Goal: Transaction & Acquisition: Book appointment/travel/reservation

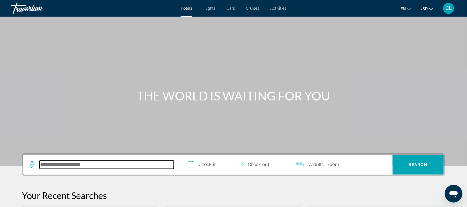
click at [55, 165] on input "Search hotel destination" at bounding box center [107, 164] width 134 height 8
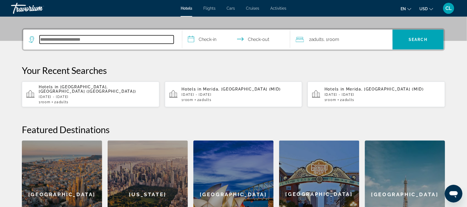
scroll to position [135, 0]
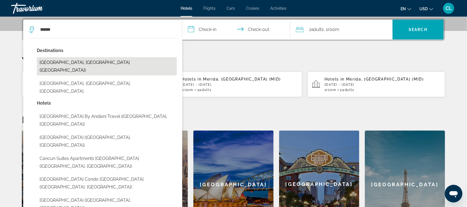
click at [73, 62] on button "[GEOGRAPHIC_DATA], [GEOGRAPHIC_DATA] ([GEOGRAPHIC_DATA])" at bounding box center [107, 66] width 140 height 18
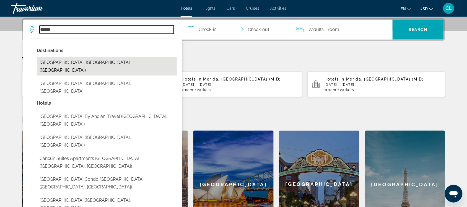
type input "**********"
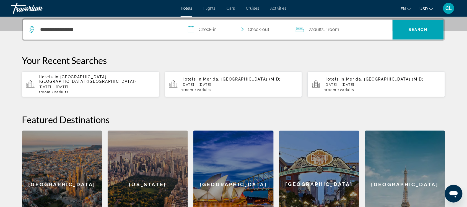
click at [193, 28] on input "**********" at bounding box center [237, 31] width 110 height 22
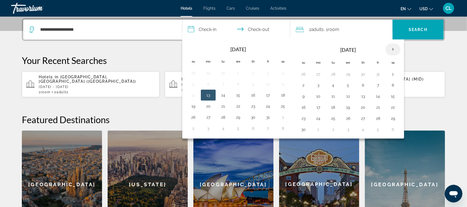
click at [394, 48] on th "Next month" at bounding box center [393, 49] width 15 height 12
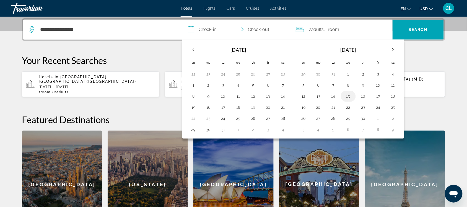
click at [347, 96] on button "15" at bounding box center [348, 96] width 9 height 8
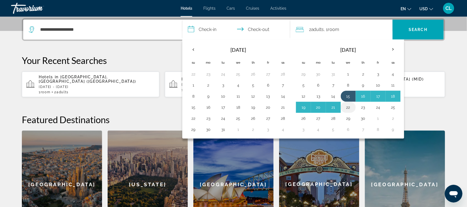
click at [349, 106] on button "22" at bounding box center [348, 107] width 9 height 8
type input "**********"
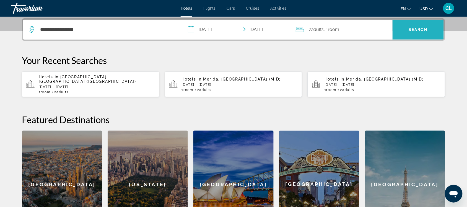
click at [405, 26] on span "Search" at bounding box center [417, 29] width 51 height 13
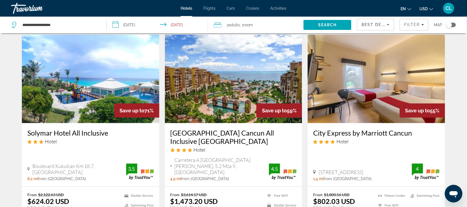
scroll to position [35, 0]
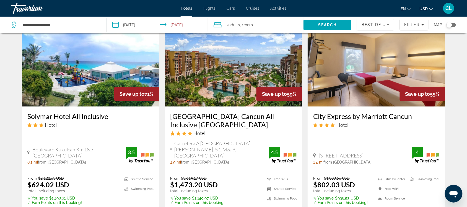
click at [424, 7] on span "USD" at bounding box center [424, 9] width 8 height 4
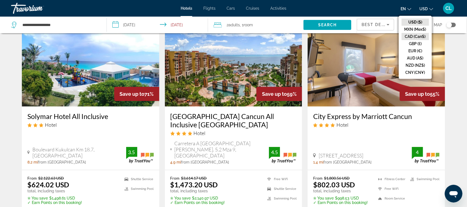
click at [410, 35] on button "CAD (Can$)" at bounding box center [415, 36] width 27 height 7
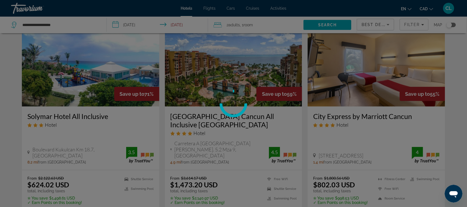
scroll to position [0, 0]
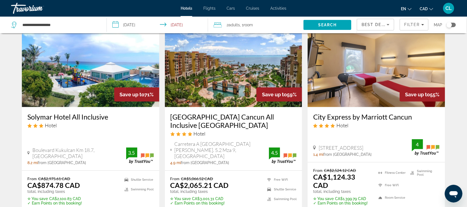
scroll to position [35, 0]
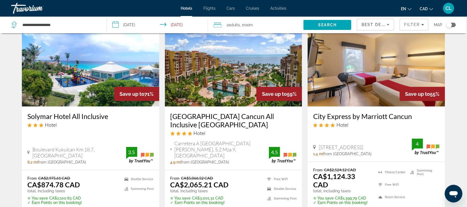
click at [94, 93] on img "Main content" at bounding box center [90, 62] width 137 height 88
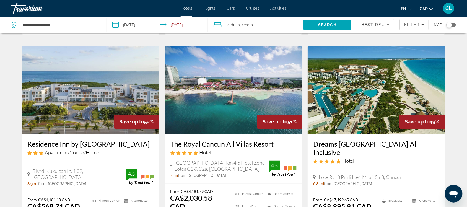
scroll to position [242, 0]
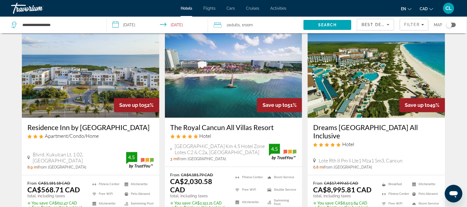
click at [75, 82] on img "Main content" at bounding box center [90, 73] width 137 height 88
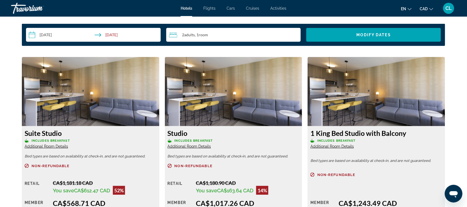
scroll to position [761, 0]
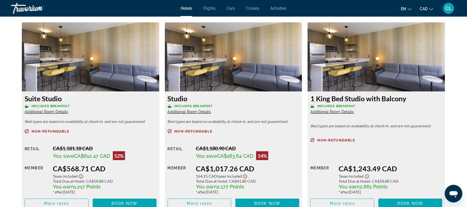
click at [71, 74] on img "Main content" at bounding box center [90, 56] width 137 height 69
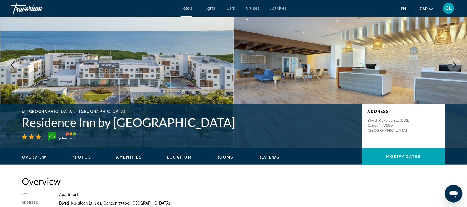
scroll to position [0, 0]
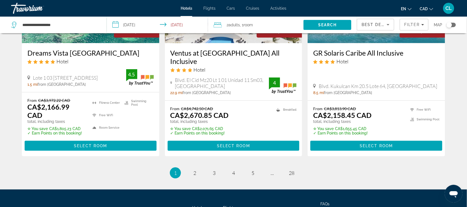
scroll to position [761, 0]
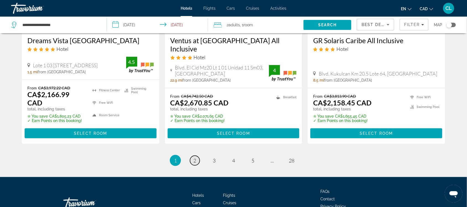
click at [193, 156] on link "page 2" at bounding box center [195, 161] width 10 height 10
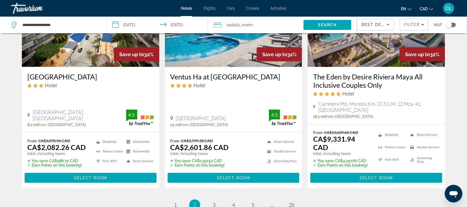
scroll to position [761, 0]
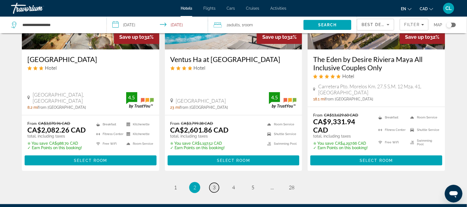
click at [214, 184] on span "3" at bounding box center [214, 187] width 3 height 6
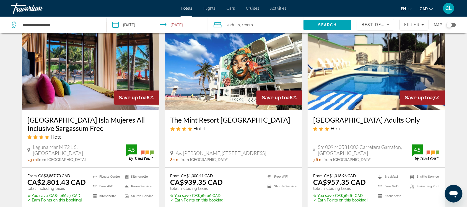
scroll to position [519, 0]
